Goal: Task Accomplishment & Management: Use online tool/utility

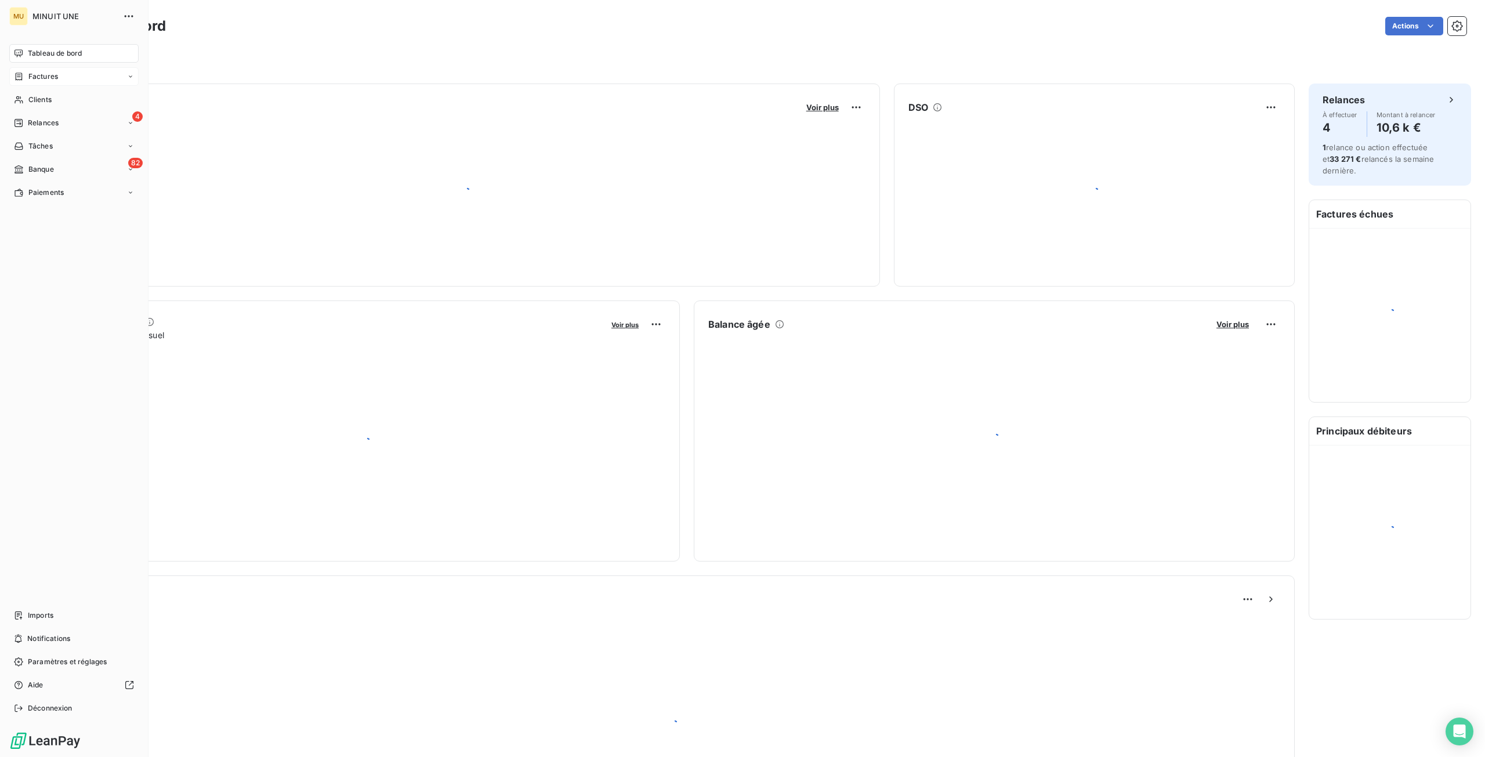
click at [65, 80] on div "Factures" at bounding box center [73, 76] width 129 height 19
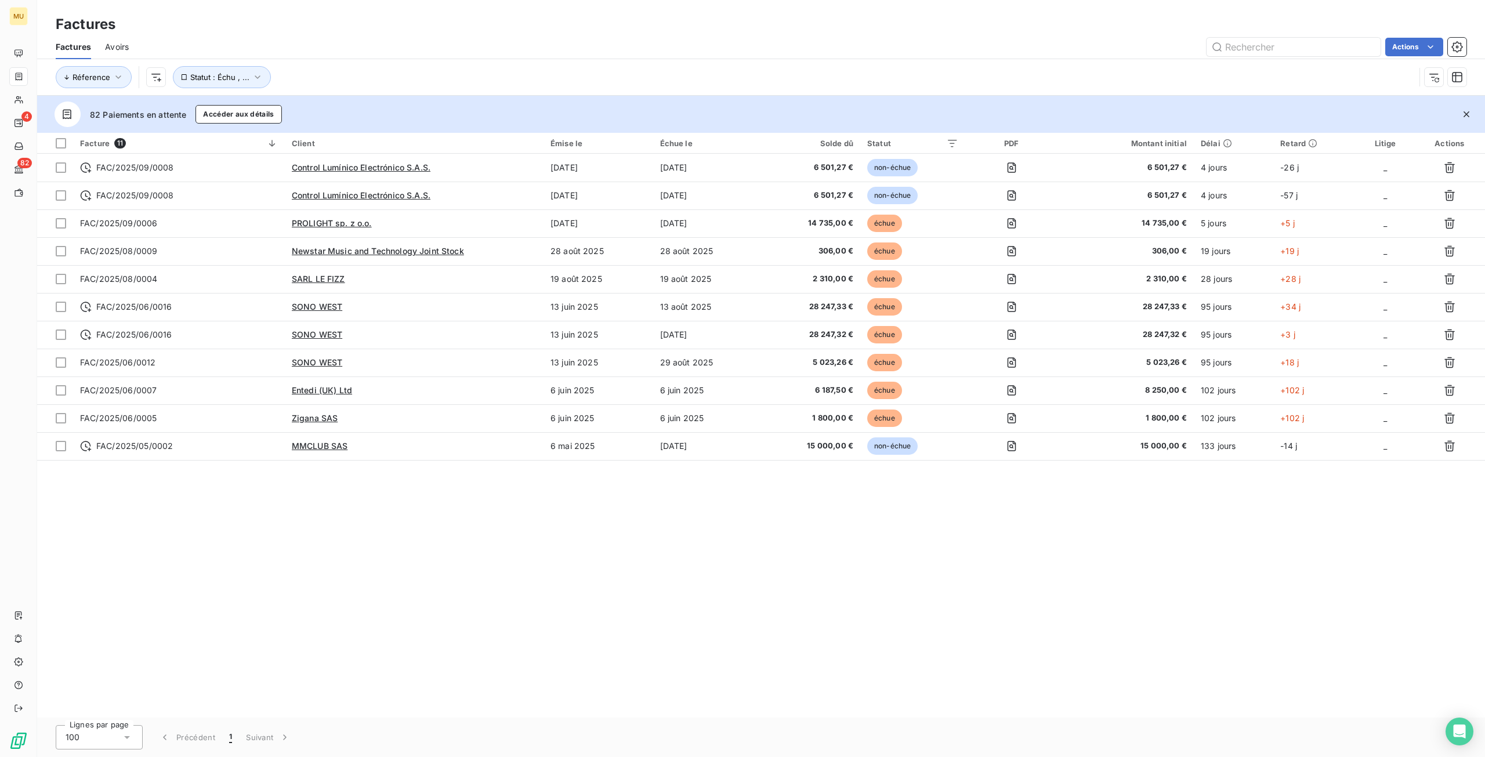
click at [496, 555] on div "Facture 11 Client Émise le Échue le Solde dû Statut PDF Montant initial Délai R…" at bounding box center [761, 425] width 1448 height 585
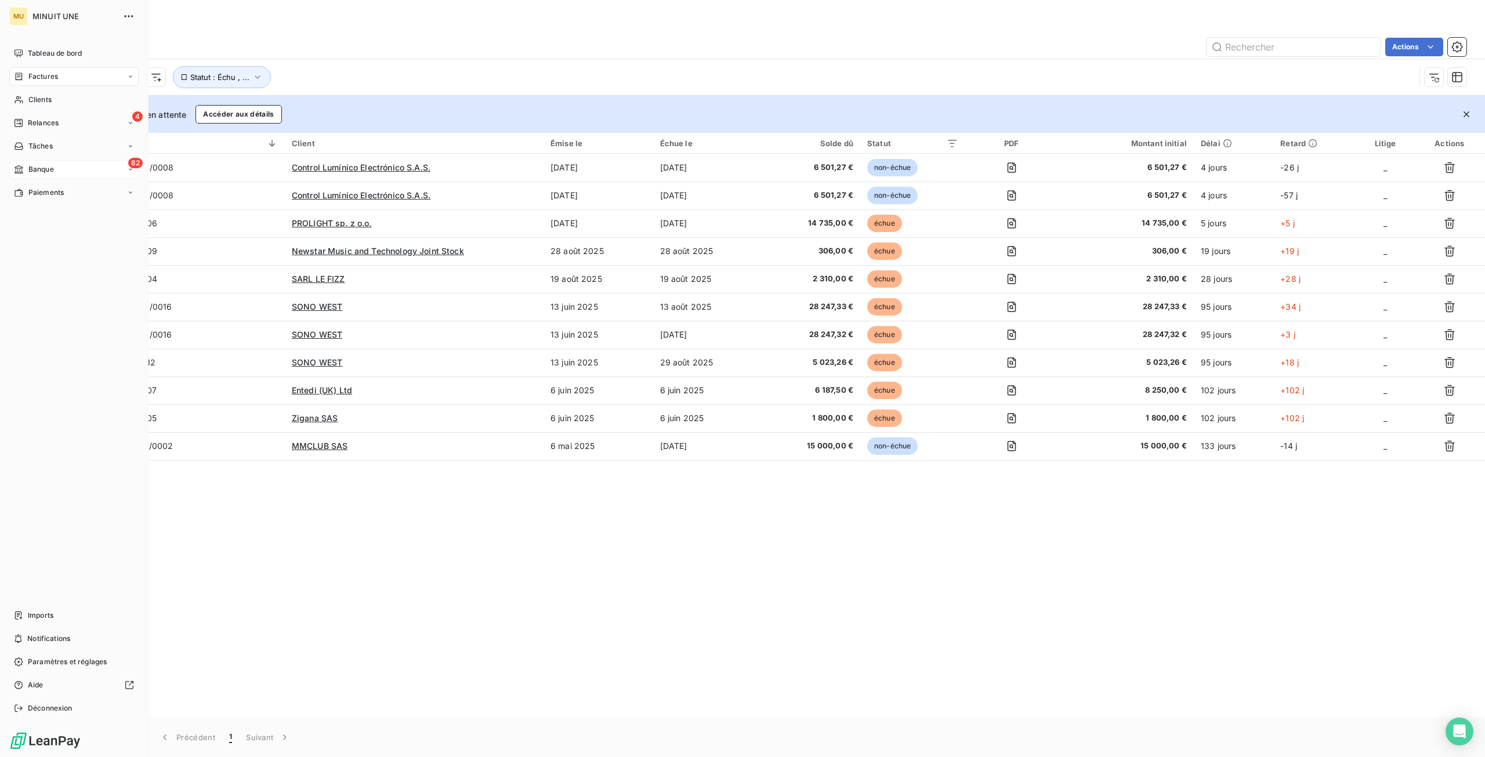
click at [63, 167] on div "82 Banque" at bounding box center [73, 169] width 129 height 19
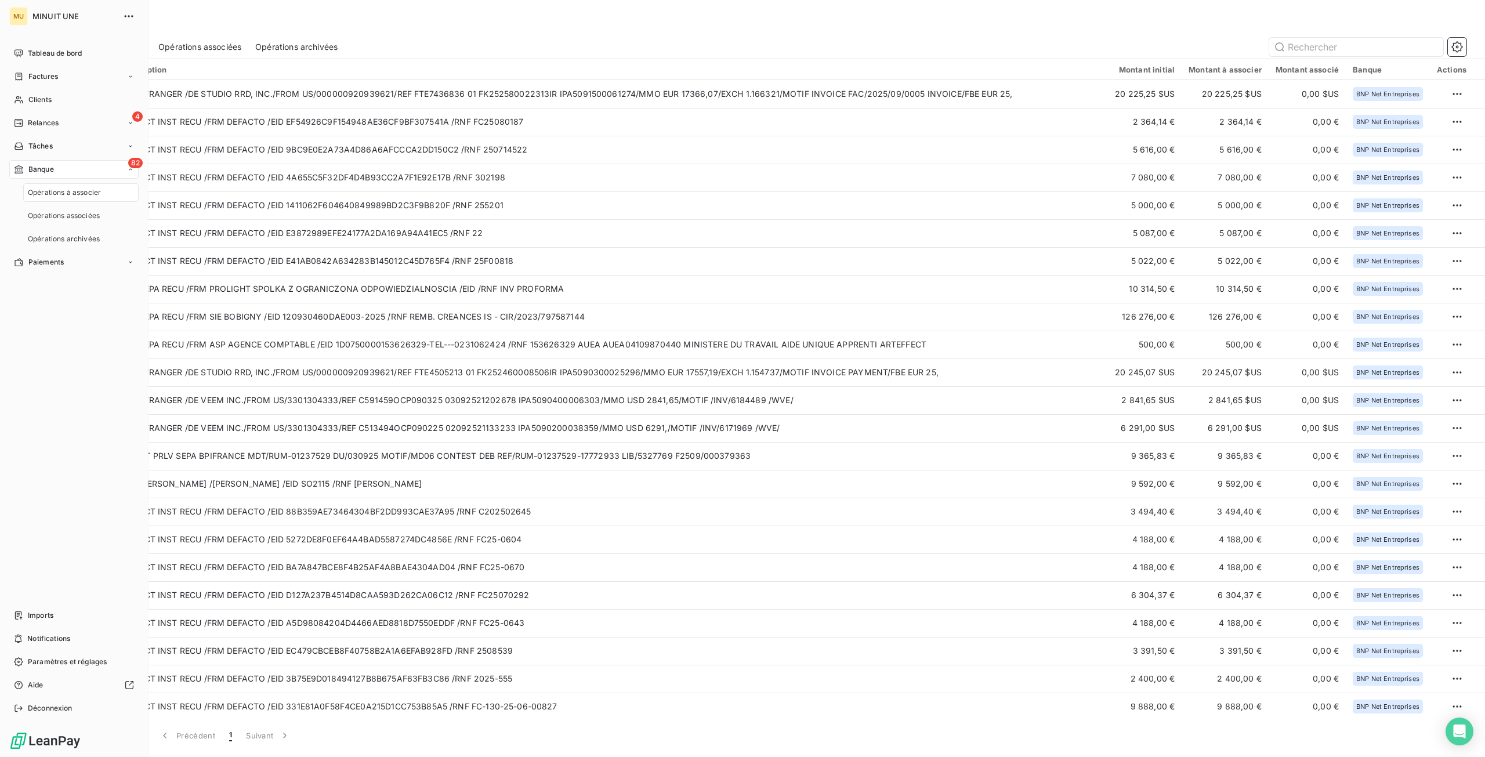
click at [70, 196] on span "Opérations à associer" at bounding box center [64, 192] width 73 height 10
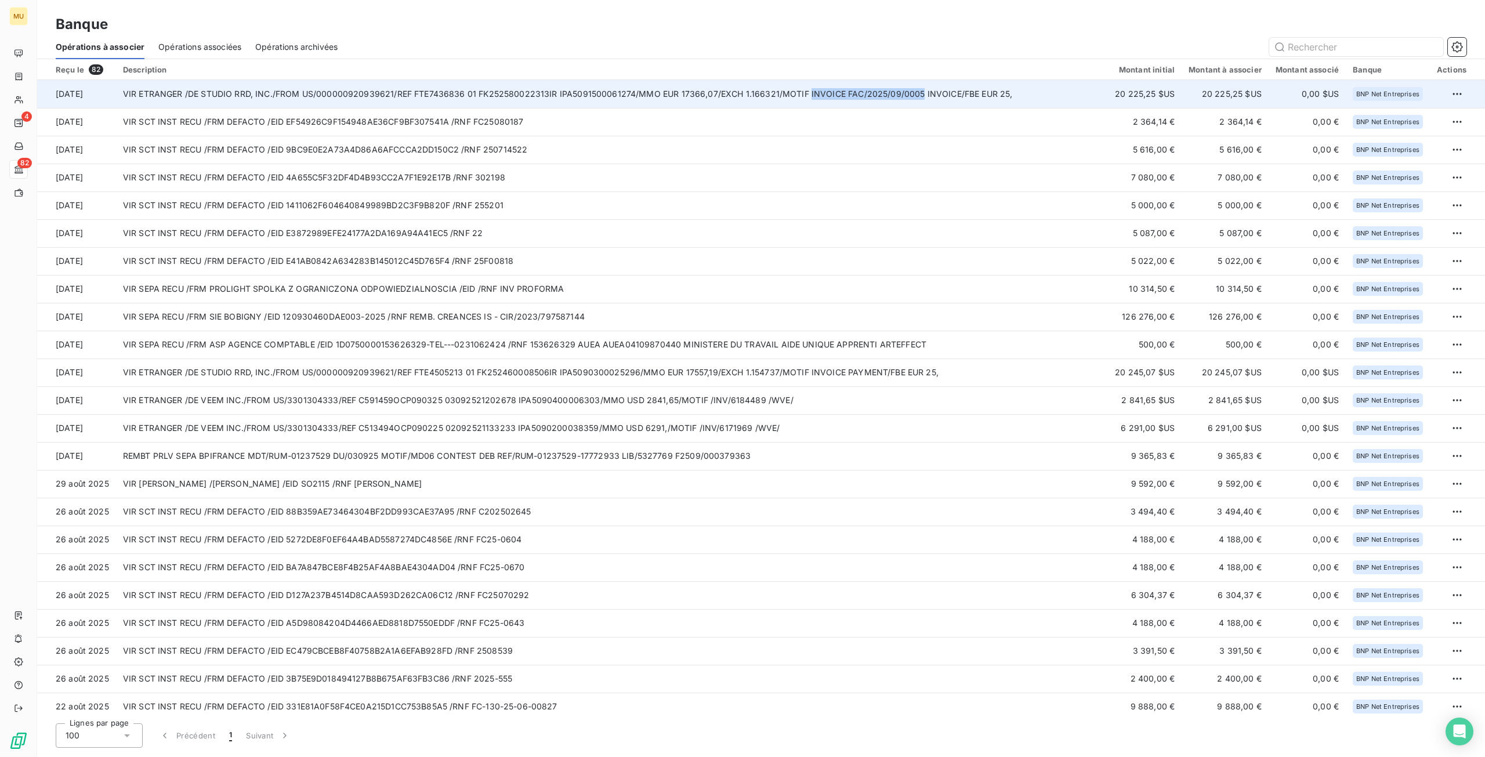
drag, startPoint x: 801, startPoint y: 95, endPoint x: 912, endPoint y: 101, distance: 111.0
click at [912, 101] on td "VIR ETRANGER /DE STUDIO RRD, INC./FROM US/000000920939621/REF FTE7436836 01 FK2…" at bounding box center [612, 94] width 992 height 28
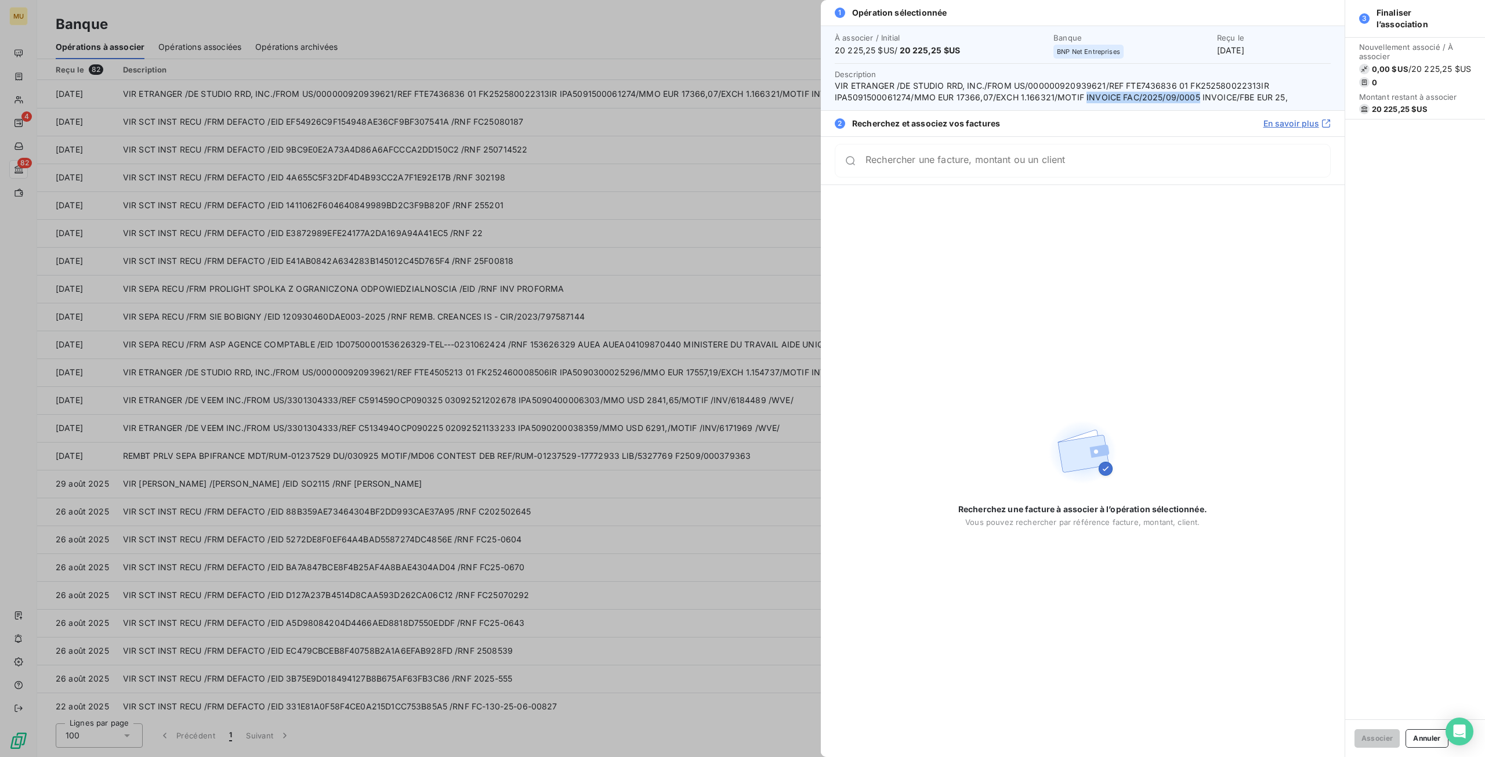
drag, startPoint x: 1194, startPoint y: 98, endPoint x: 1082, endPoint y: 106, distance: 111.7
click at [1082, 106] on div "À associer / Initial 20 225,25 $US / 20 225,25 $US Banque BNP Net Entreprises R…" at bounding box center [1083, 68] width 524 height 85
copy span "INVOICE FAC/2025/09/0005"
